Goal: Communication & Community: Answer question/provide support

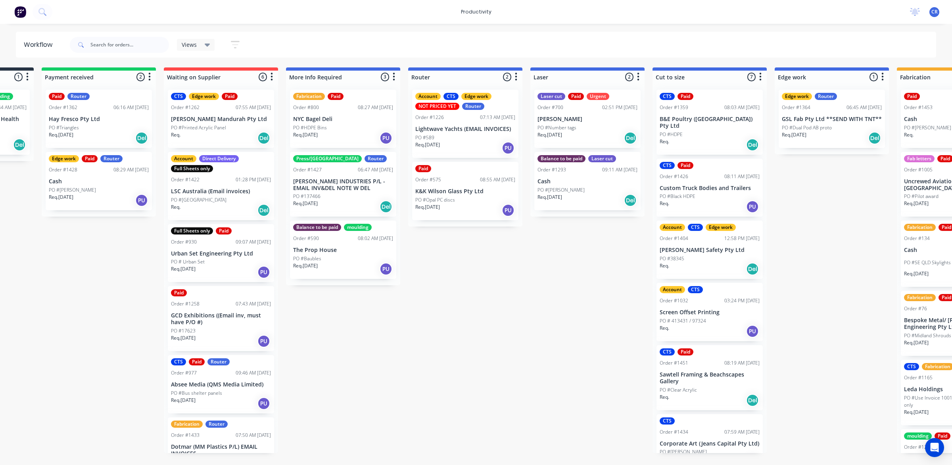
scroll to position [27, 0]
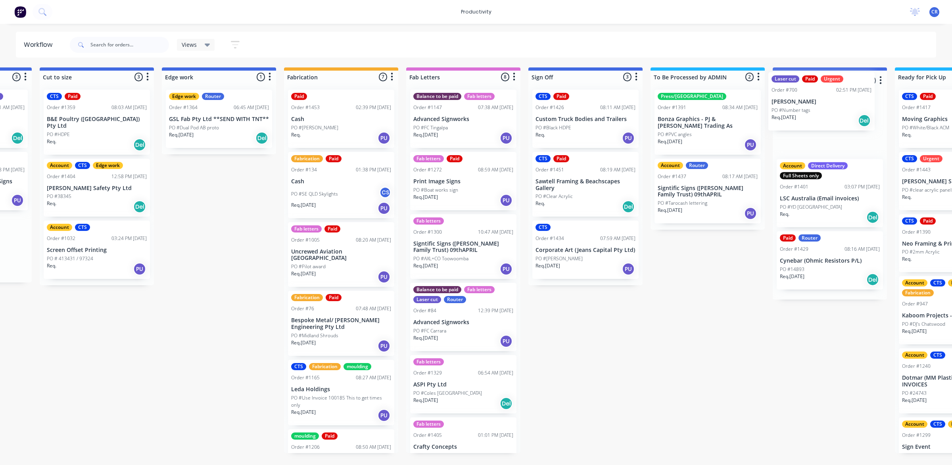
scroll to position [0, 711]
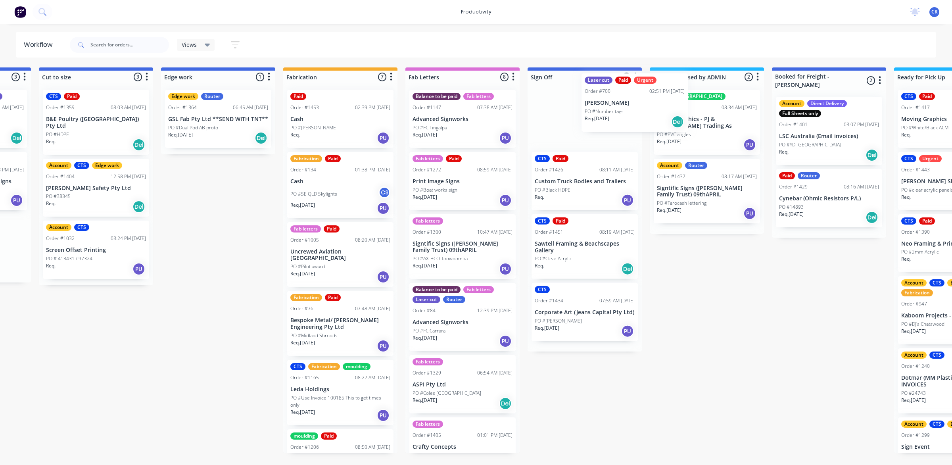
drag, startPoint x: 690, startPoint y: 138, endPoint x: 569, endPoint y: 133, distance: 121.9
click at [569, 133] on div "Submitted 0 Sort By Created date Required date Order number Customer name Most …" at bounding box center [232, 260] width 1899 height 386
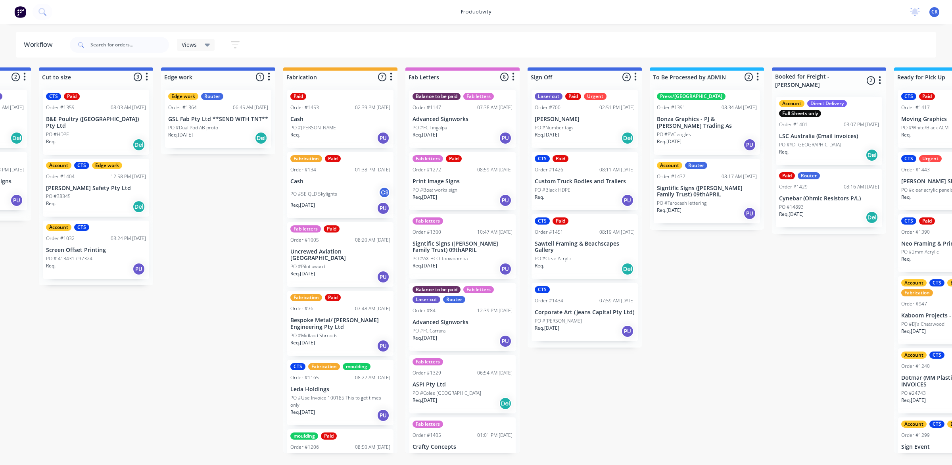
click at [569, 133] on div "Req. [DATE] Del" at bounding box center [585, 137] width 100 height 13
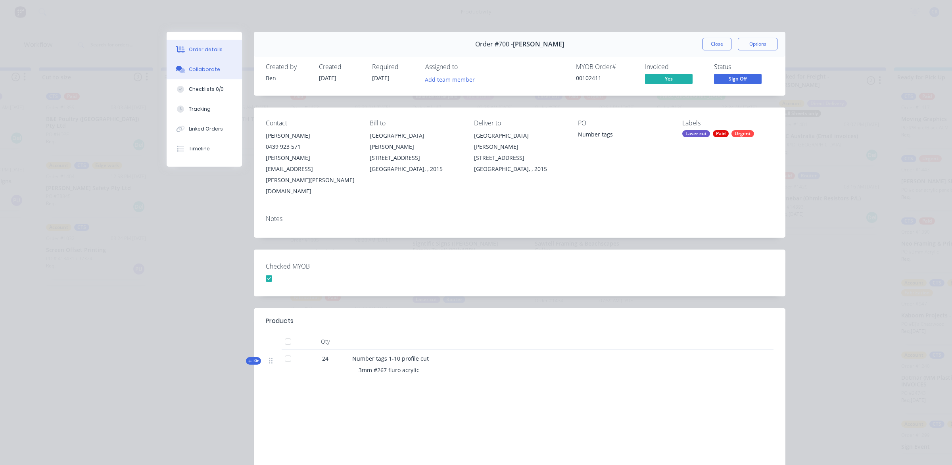
click at [180, 66] on icon at bounding box center [180, 69] width 9 height 7
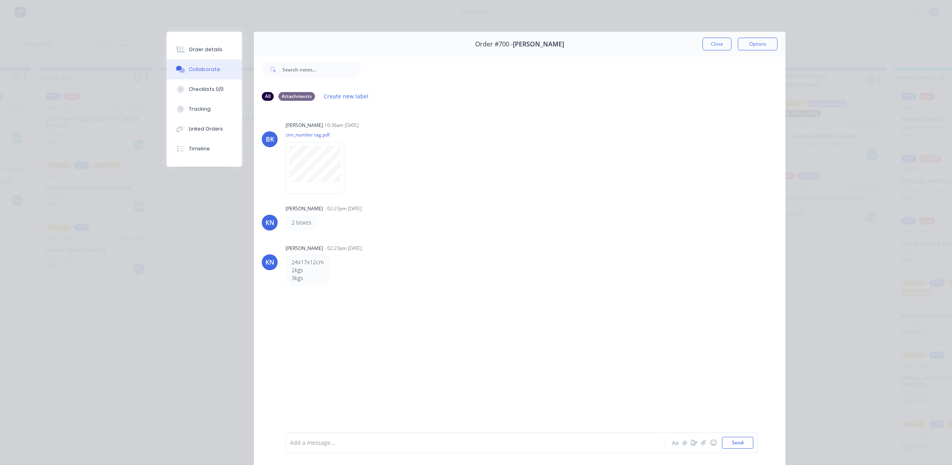
click at [343, 439] on div at bounding box center [463, 443] width 347 height 8
click at [729, 441] on button "Send" at bounding box center [737, 443] width 31 height 12
click at [709, 48] on button "Close" at bounding box center [717, 44] width 29 height 13
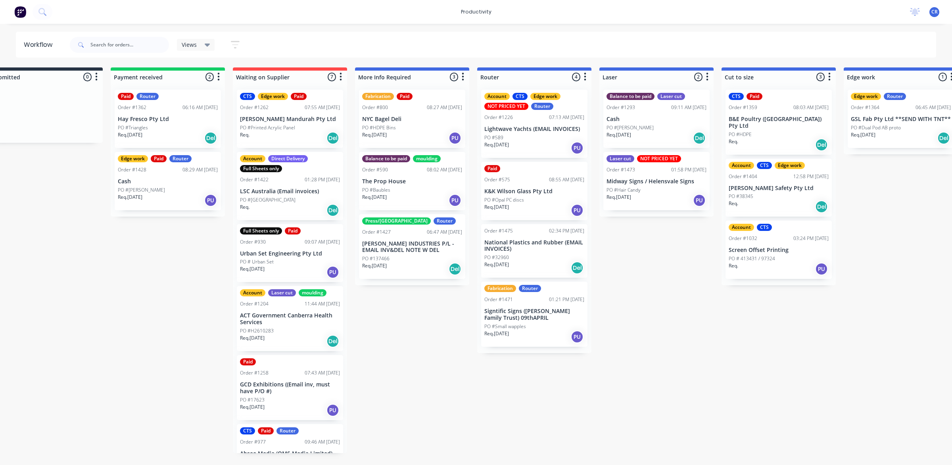
scroll to position [0, 17]
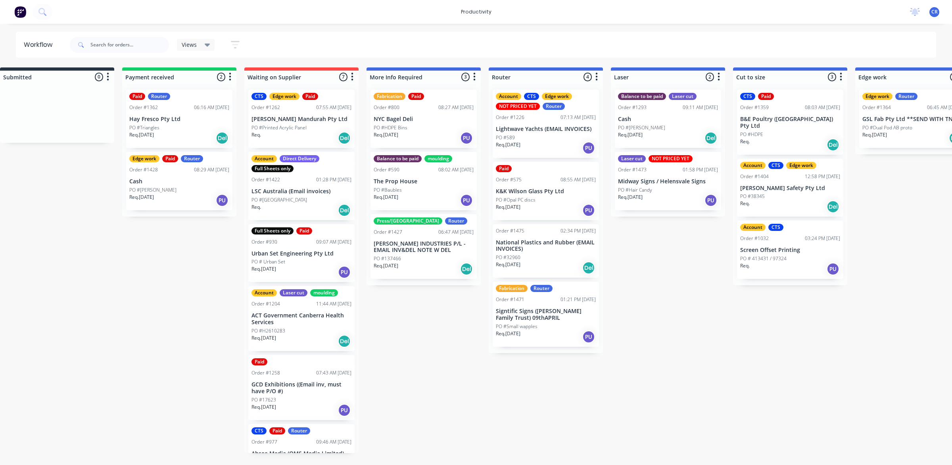
click at [545, 188] on p "K&K Wilson Glass Pty Ltd" at bounding box center [546, 191] width 100 height 7
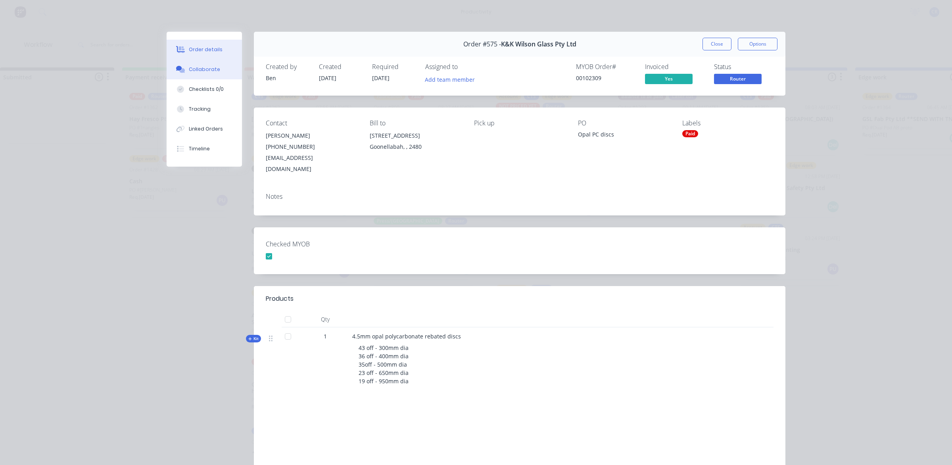
click at [195, 72] on div "Collaborate" at bounding box center [204, 69] width 31 height 7
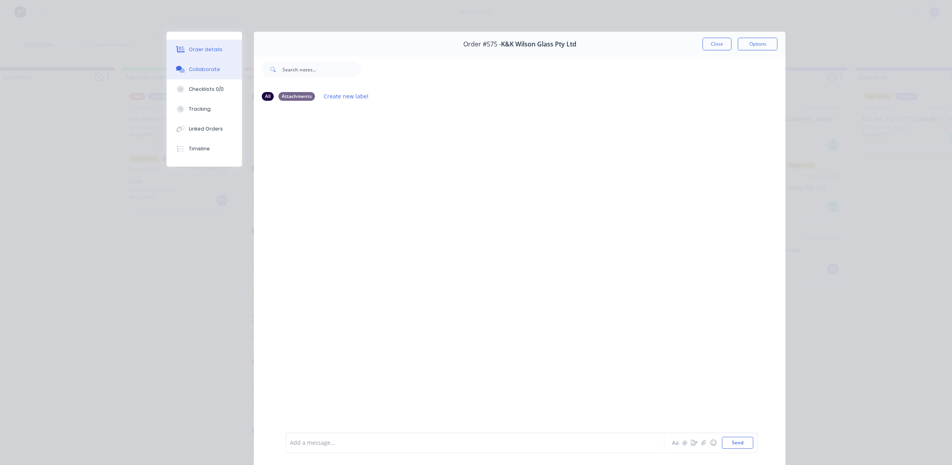
click at [198, 56] on button "Order details" at bounding box center [204, 50] width 75 height 20
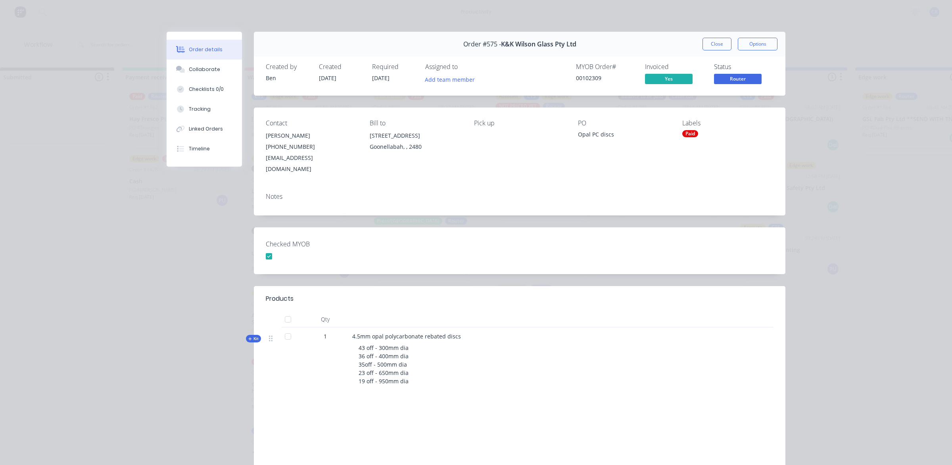
click at [709, 42] on button "Close" at bounding box center [717, 44] width 29 height 13
